Goal: Information Seeking & Learning: Learn about a topic

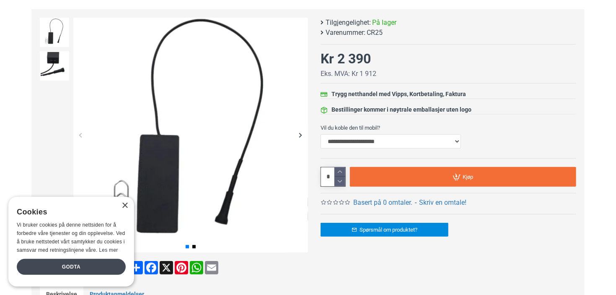
click at [88, 268] on div "Godta" at bounding box center [71, 267] width 109 height 16
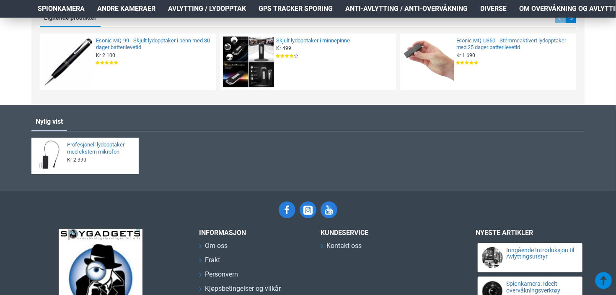
scroll to position [1383, 0]
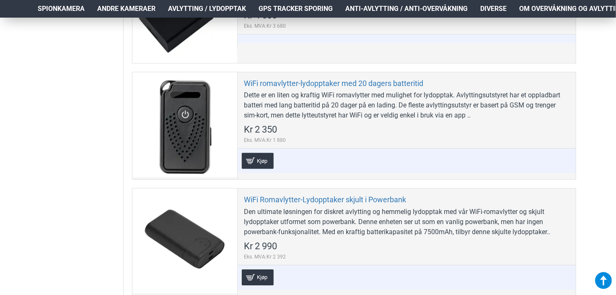
scroll to position [2807, 0]
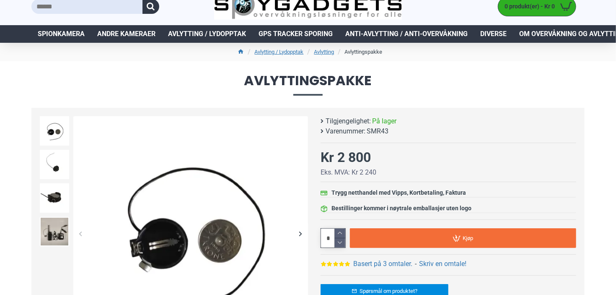
scroll to position [42, 0]
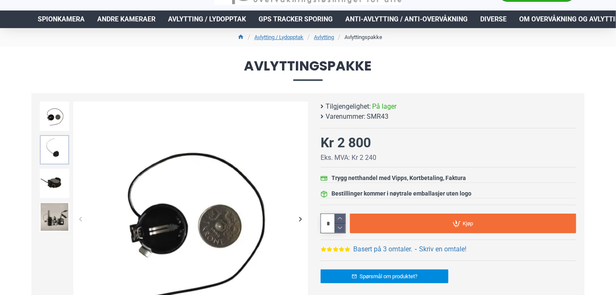
click at [62, 148] on img at bounding box center [54, 149] width 29 height 29
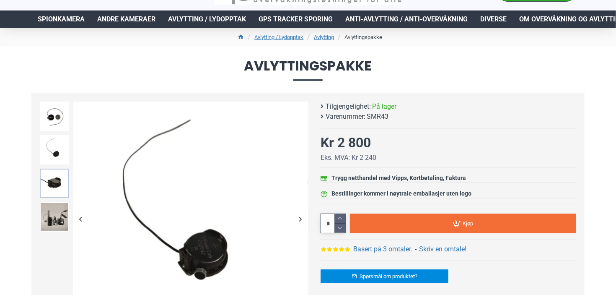
click at [62, 178] on img at bounding box center [54, 182] width 29 height 29
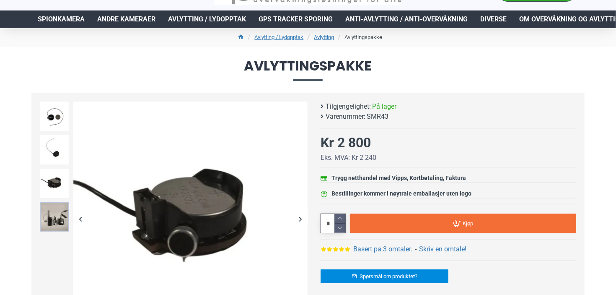
click at [60, 219] on img at bounding box center [54, 216] width 29 height 29
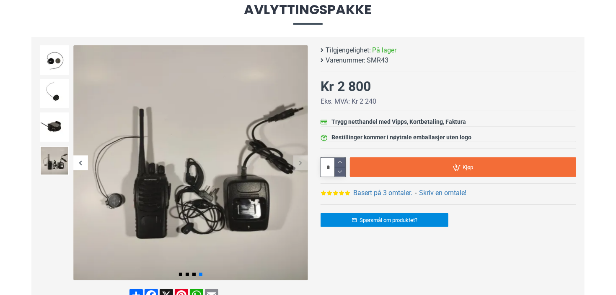
scroll to position [84, 0]
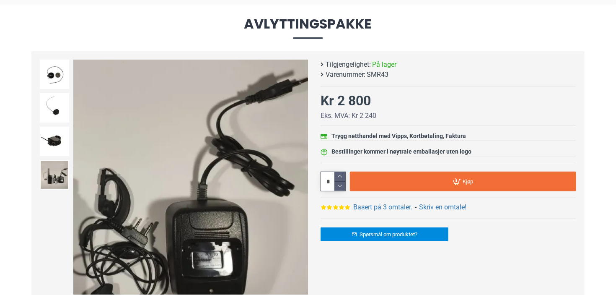
click at [297, 178] on div "Next slide" at bounding box center [300, 177] width 15 height 15
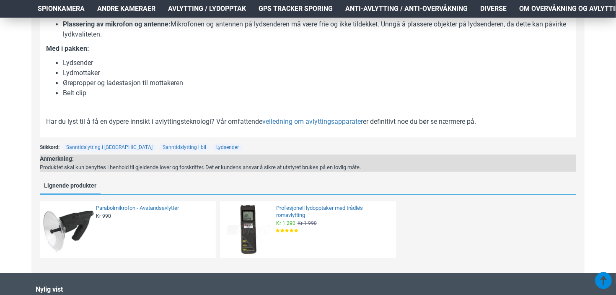
scroll to position [796, 0]
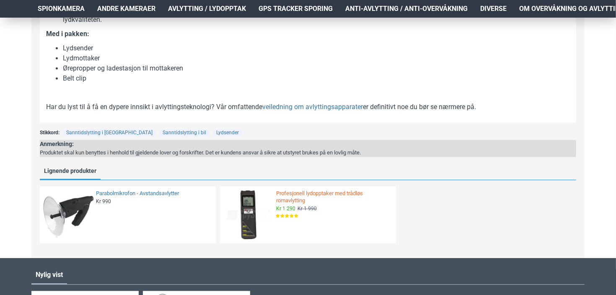
click at [305, 191] on link "Profesjonell lydopptaker med trådløs romavlytting" at bounding box center [333, 197] width 115 height 14
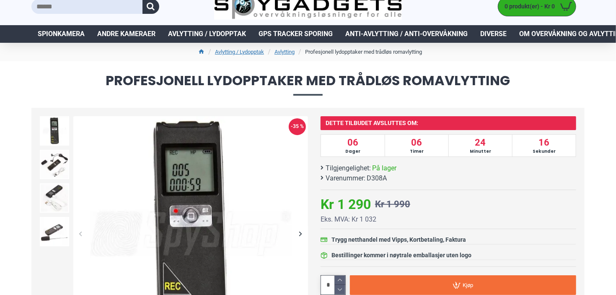
scroll to position [42, 0]
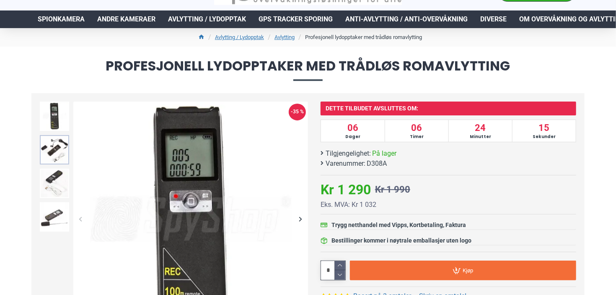
click at [63, 147] on img at bounding box center [54, 149] width 29 height 29
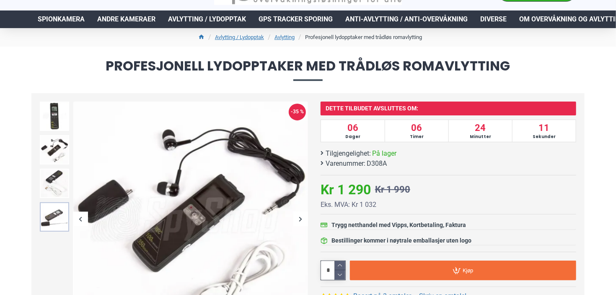
click at [45, 216] on img at bounding box center [54, 216] width 29 height 29
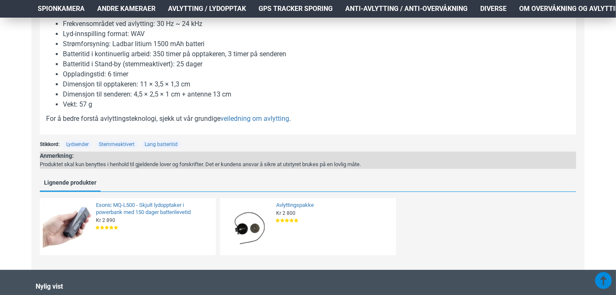
scroll to position [1047, 0]
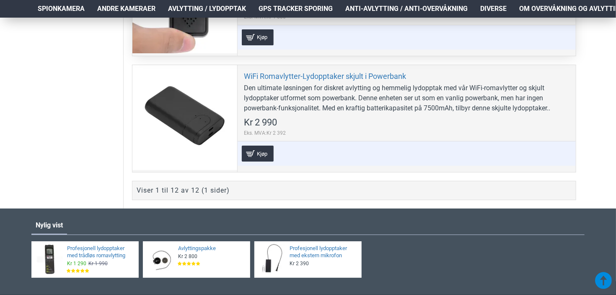
scroll to position [1550, 0]
